Goal: Task Accomplishment & Management: Use online tool/utility

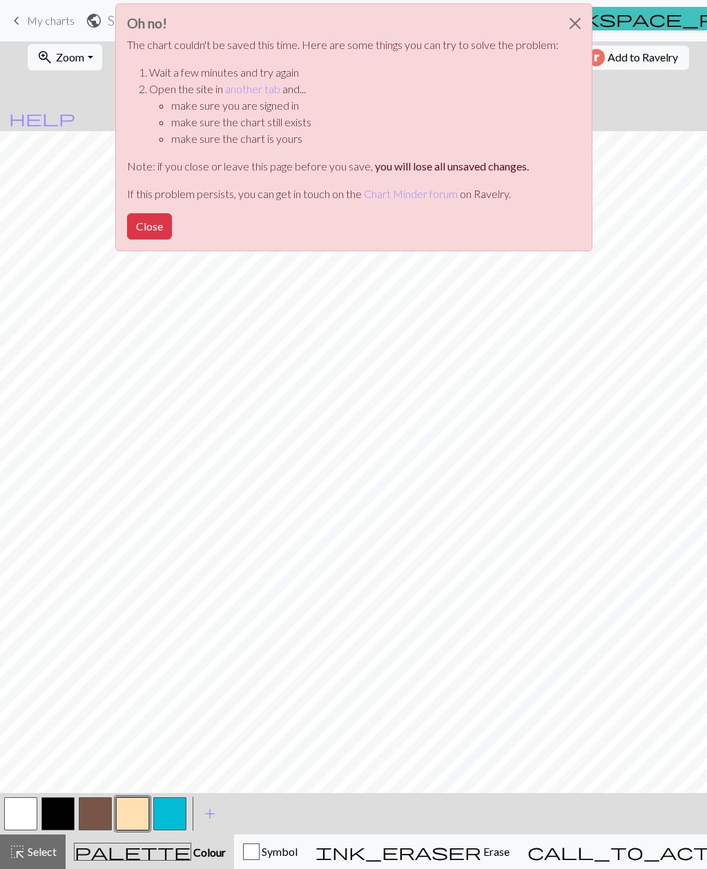
click at [565, 23] on button "Close" at bounding box center [574, 23] width 33 height 39
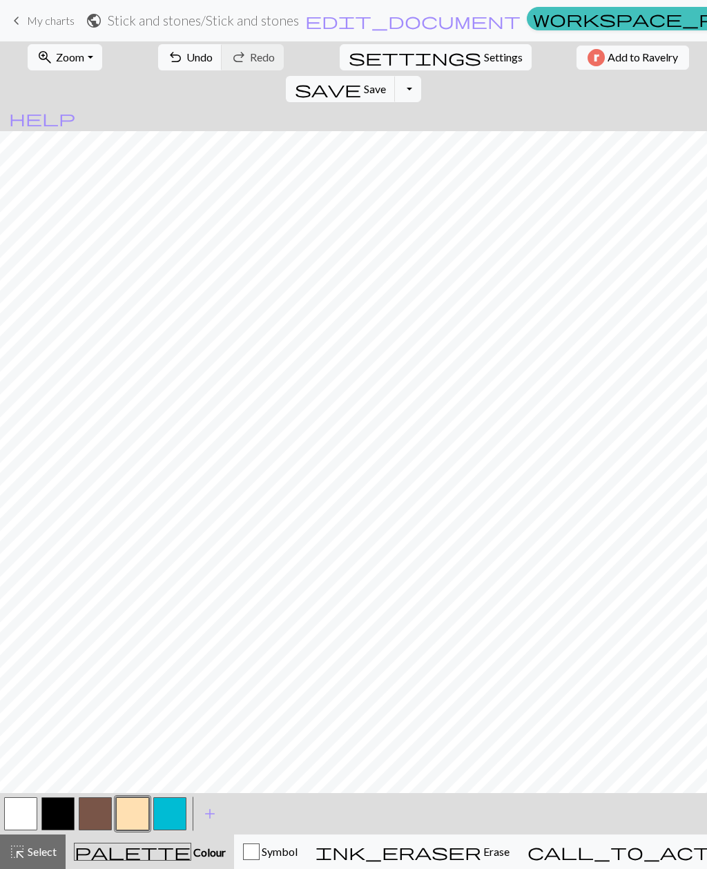
click at [421, 76] on button "Toggle Dropdown" at bounding box center [408, 89] width 26 height 26
click at [420, 108] on button "file_copy Save a copy" at bounding box center [307, 119] width 228 height 22
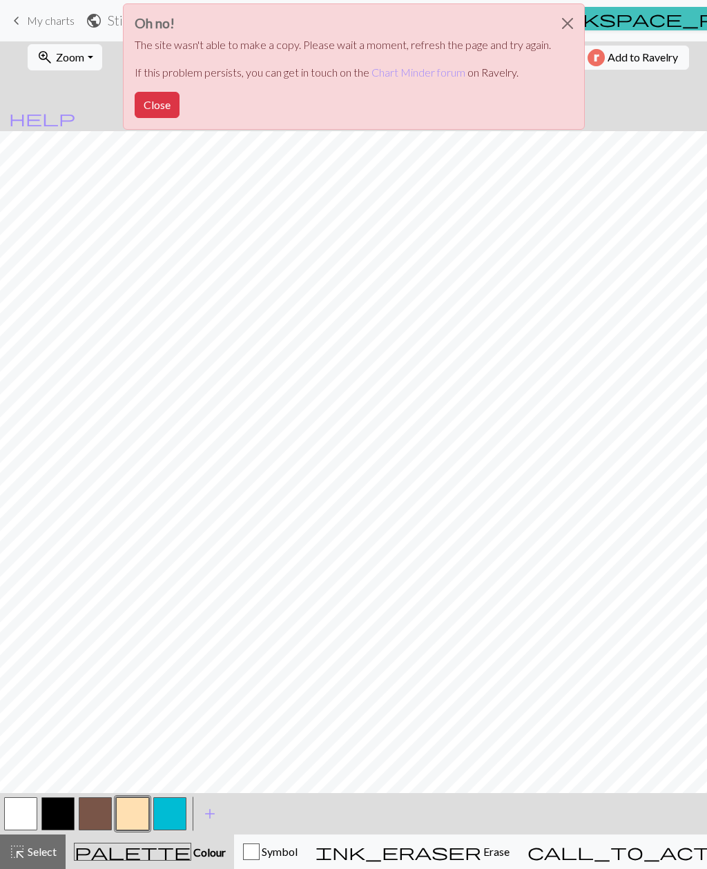
click at [552, 21] on button "Close" at bounding box center [567, 23] width 33 height 39
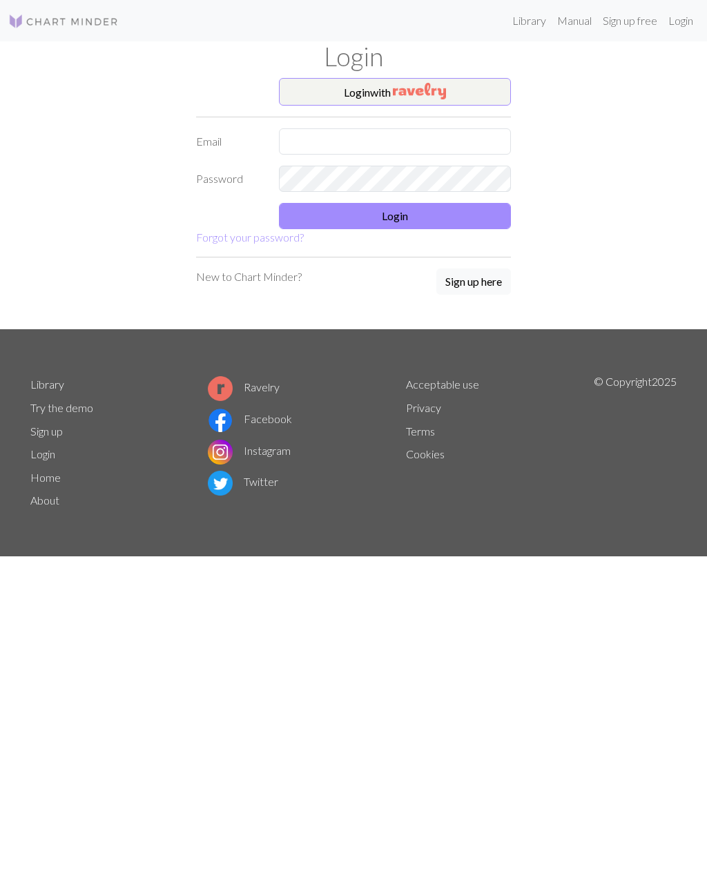
click at [493, 88] on button "Login with" at bounding box center [395, 92] width 232 height 28
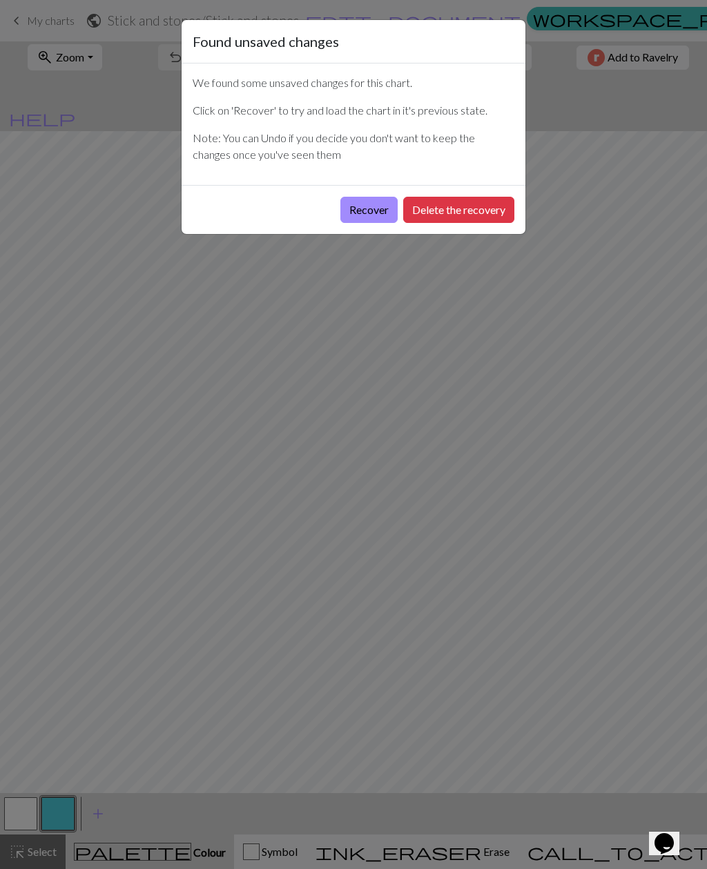
click at [375, 206] on button "Recover" at bounding box center [368, 210] width 57 height 26
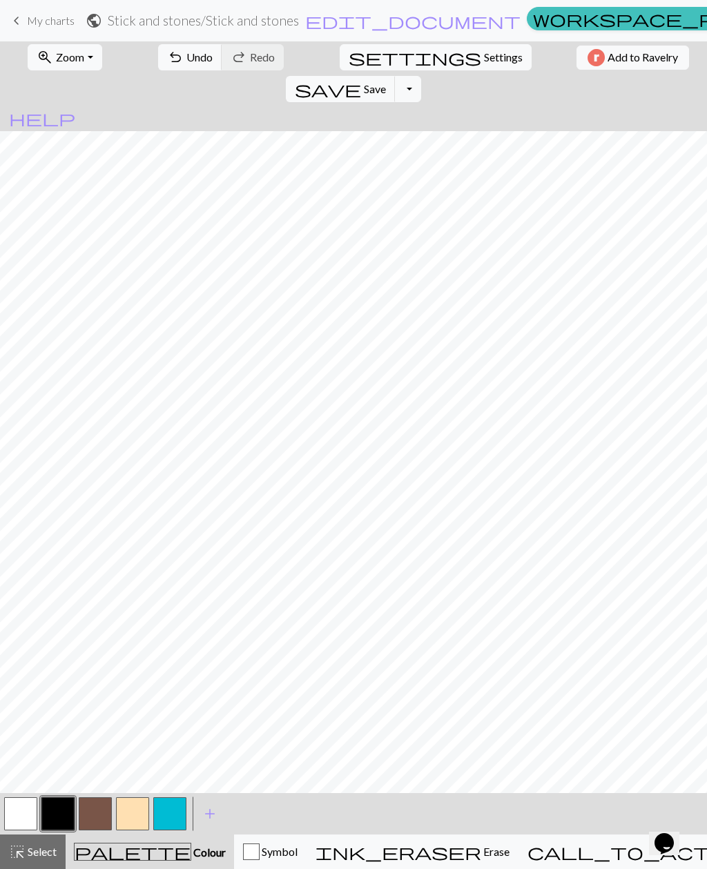
click at [386, 82] on span "Save" at bounding box center [375, 88] width 22 height 13
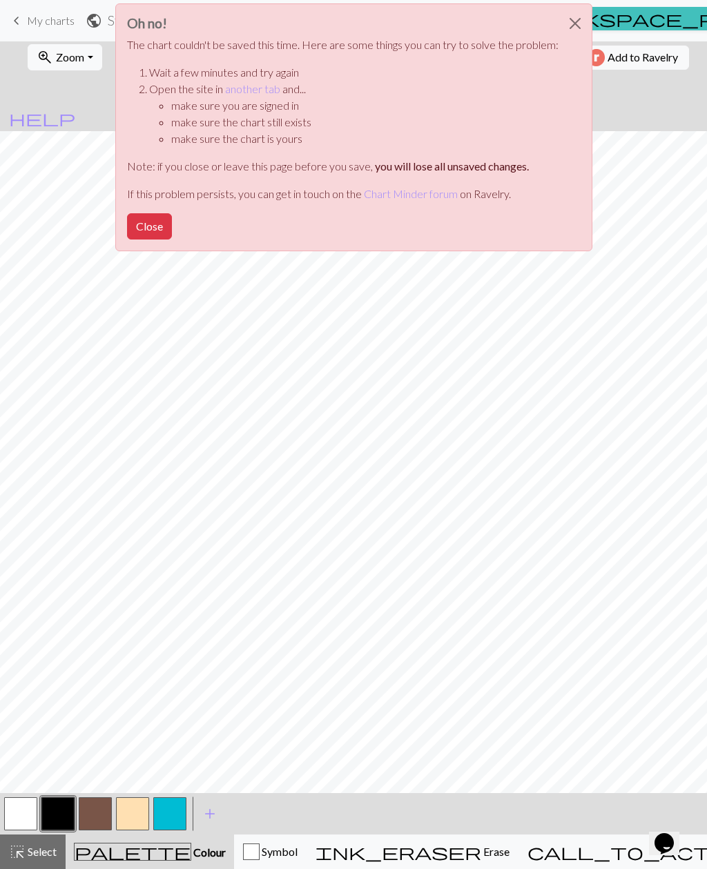
click at [168, 226] on button "Close" at bounding box center [149, 226] width 45 height 26
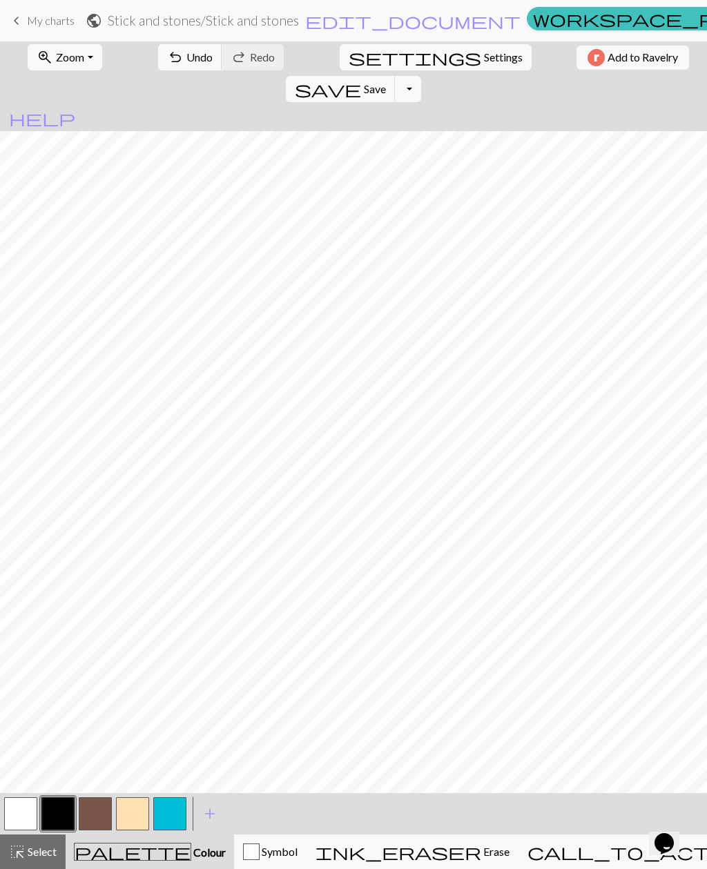
click at [421, 76] on button "Toggle Dropdown" at bounding box center [408, 89] width 26 height 26
click at [420, 108] on button "file_copy Save a copy" at bounding box center [307, 119] width 228 height 22
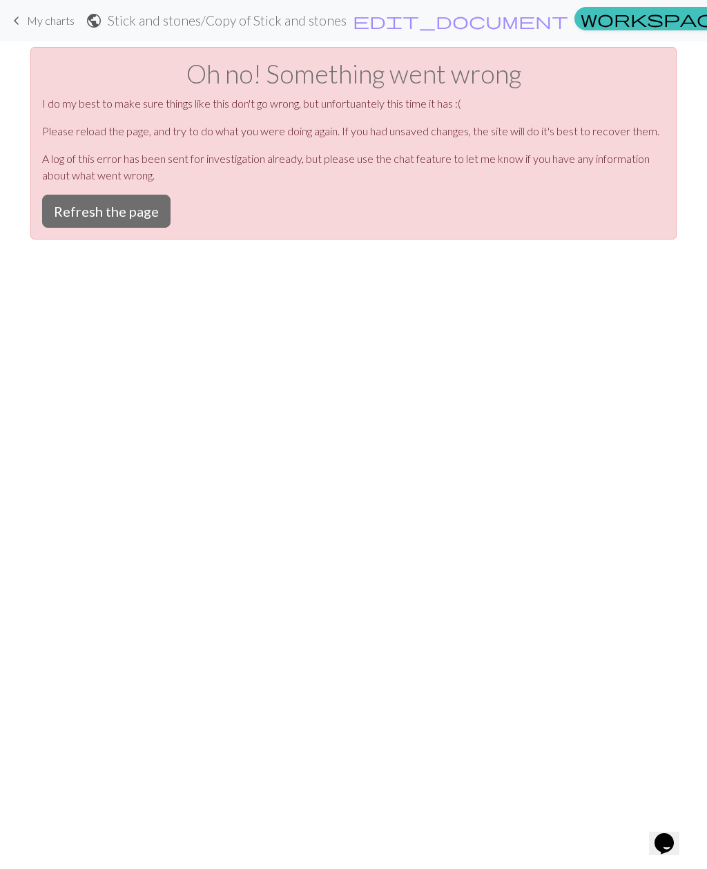
click at [130, 222] on button "Refresh the page" at bounding box center [106, 211] width 128 height 33
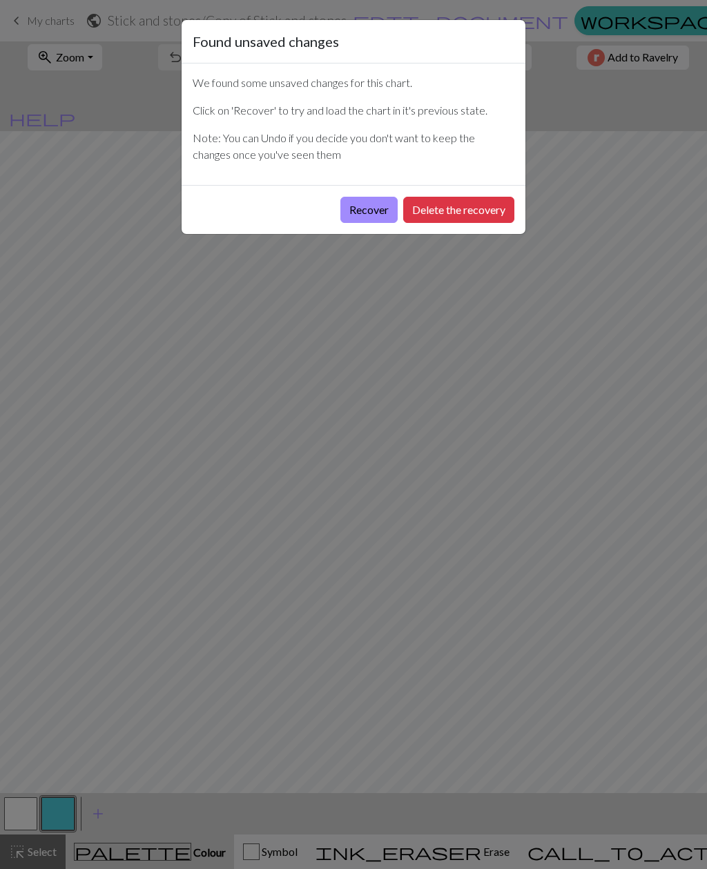
click at [369, 217] on button "Recover" at bounding box center [368, 210] width 57 height 26
